Goal: Task Accomplishment & Management: Manage account settings

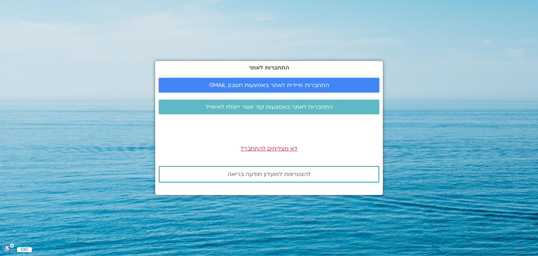
click at [216, 83] on span "התחברות מיידית לאתר באמצעות חשבון GMAIL" at bounding box center [269, 85] width 120 height 6
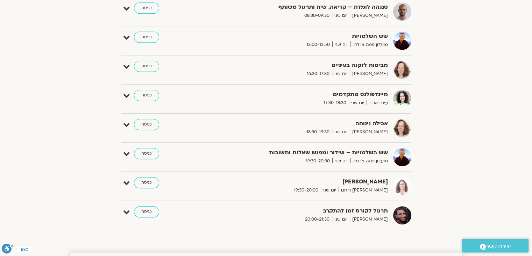
scroll to position [385, 0]
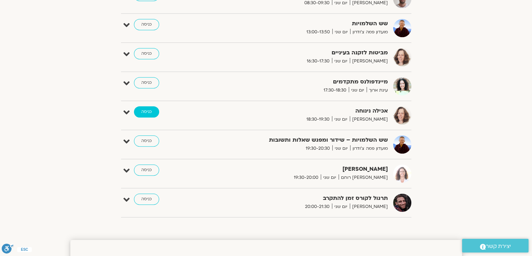
click at [144, 111] on link "כניסה" at bounding box center [146, 111] width 25 height 11
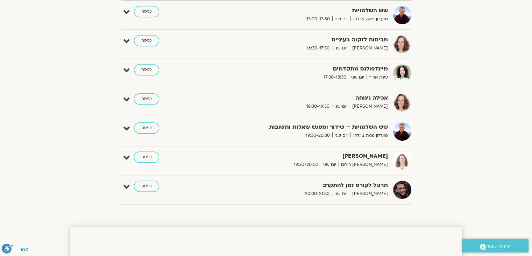
scroll to position [399, 0]
click at [146, 98] on link "כניסה" at bounding box center [146, 97] width 25 height 11
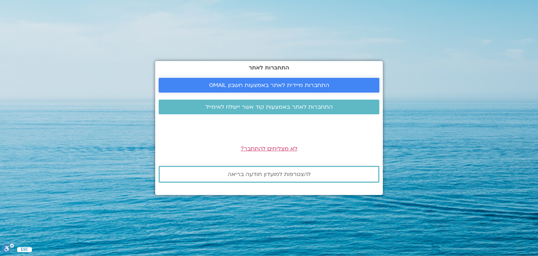
click at [218, 83] on span "התחברות מיידית לאתר באמצעות חשבון GMAIL" at bounding box center [269, 85] width 120 height 6
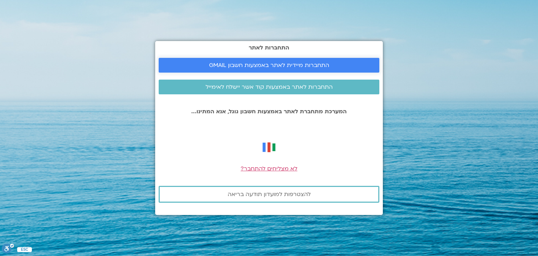
click at [193, 62] on link "התחברות מיידית לאתר באמצעות חשבון GMAIL" at bounding box center [269, 65] width 221 height 15
click at [236, 67] on span "התחברות מיידית לאתר באמצעות חשבון GMAIL" at bounding box center [269, 65] width 120 height 6
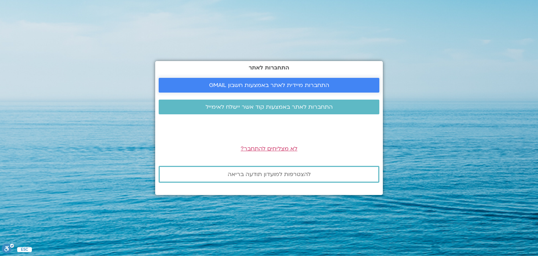
click at [226, 87] on span "התחברות מיידית לאתר באמצעות חשבון GMAIL" at bounding box center [269, 85] width 120 height 6
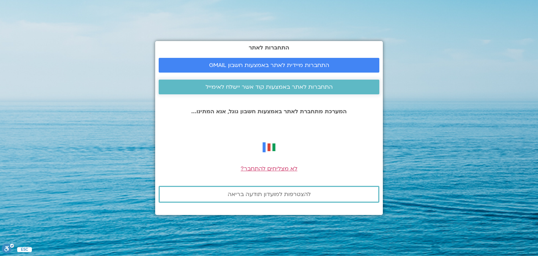
click at [258, 87] on span "התחברות לאתר באמצעות קוד אשר יישלח לאימייל" at bounding box center [268, 87] width 127 height 6
click at [288, 62] on span "התחברות מיידית לאתר באמצעות חשבון GMAIL" at bounding box center [269, 65] width 120 height 6
click at [235, 64] on span "התחברות מיידית לאתר באמצעות חשבון GMAIL" at bounding box center [269, 65] width 120 height 6
click at [233, 62] on span "התחברות מיידית לאתר באמצעות חשבון GMAIL" at bounding box center [269, 65] width 120 height 6
click at [260, 63] on span "התחברות מיידית לאתר באמצעות חשבון GMAIL" at bounding box center [269, 65] width 120 height 6
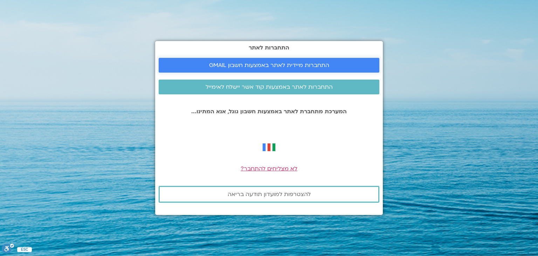
click at [260, 67] on span "התחברות מיידית לאתר באמצעות חשבון GMAIL" at bounding box center [269, 65] width 120 height 6
click at [298, 64] on span "התחברות מיידית לאתר באמצעות חשבון GMAIL" at bounding box center [269, 65] width 120 height 6
click at [281, 65] on span "התחברות מיידית לאתר באמצעות חשבון GMAIL" at bounding box center [269, 65] width 120 height 6
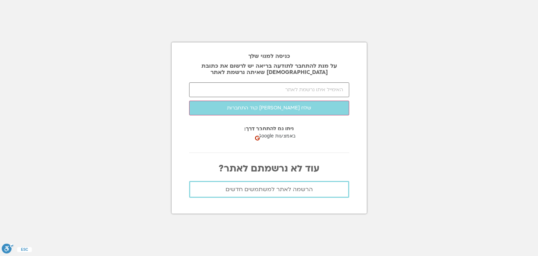
click at [251, 61] on div "כניסה למנוי שלך על מנת להתחבר לתודעה בריאה יש לרשום את כתובת [DEMOGRAPHIC_DATA]…" at bounding box center [269, 127] width 195 height 171
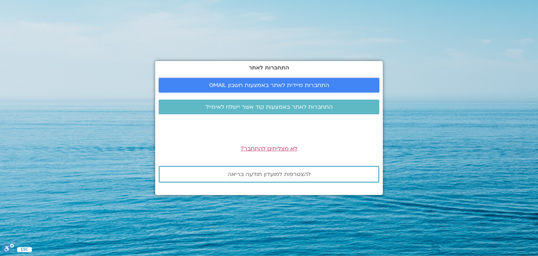
click at [267, 85] on span "התחברות מיידית לאתר באמצעות חשבון GMAIL" at bounding box center [269, 85] width 120 height 6
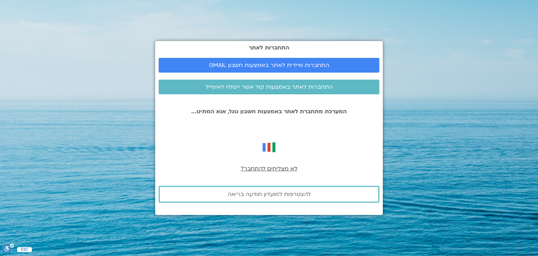
click at [266, 168] on span "לא מצליחים להתחבר?" at bounding box center [268, 169] width 57 height 8
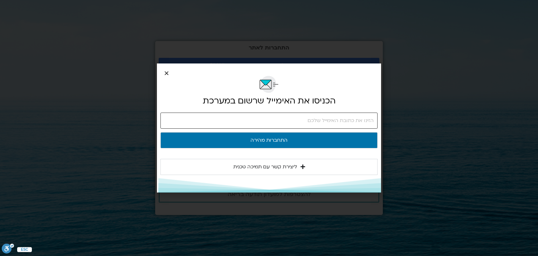
click at [269, 121] on input "email" at bounding box center [268, 120] width 217 height 16
type input "ג"
click at [346, 124] on input "email" at bounding box center [268, 120] width 217 height 16
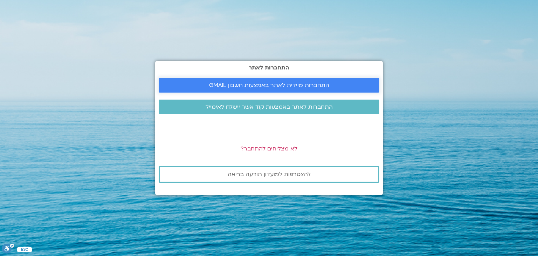
click at [261, 86] on span "התחברות מיידית לאתר באמצעות חשבון GMAIL" at bounding box center [269, 85] width 120 height 6
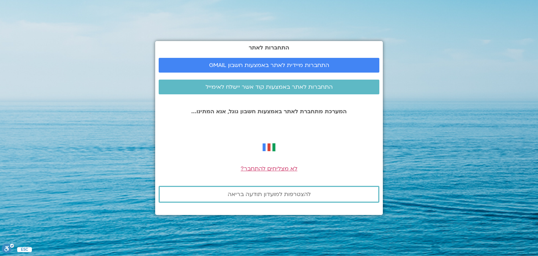
click at [22, 250] on section "התחברות לאתר התחברות מיידית לאתר באמצעות חשבון GMAIL התחברות לאתר באמצעות קוד א…" at bounding box center [269, 128] width 538 height 256
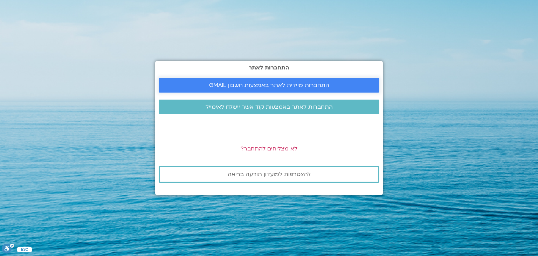
click at [265, 84] on span "התחברות מיידית לאתר באמצעות חשבון GMAIL" at bounding box center [269, 85] width 120 height 6
